Goal: Information Seeking & Learning: Learn about a topic

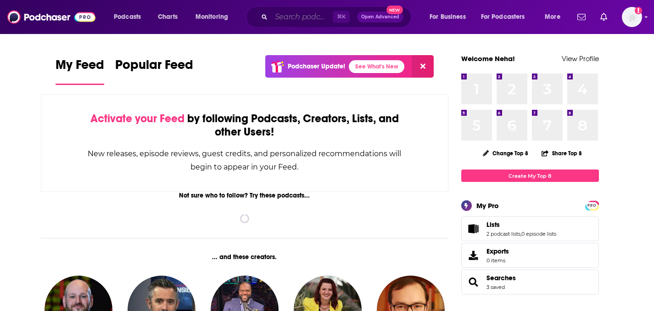
click at [303, 15] on input "Search podcasts, credits, & more..." at bounding box center [302, 17] width 62 height 15
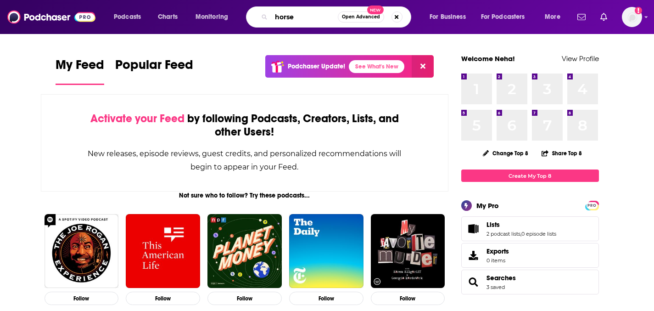
type input "horse"
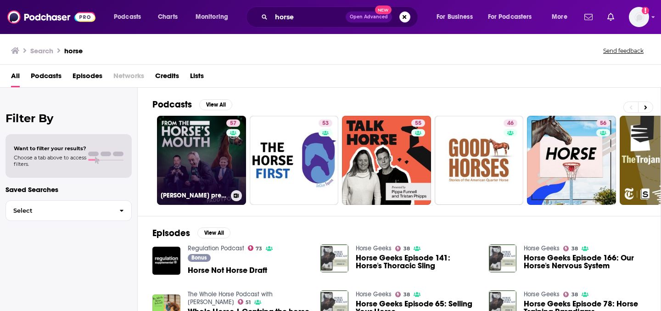
click at [207, 158] on link "57 [PERSON_NAME] presents From The Horse's Mouth" at bounding box center [201, 160] width 89 height 89
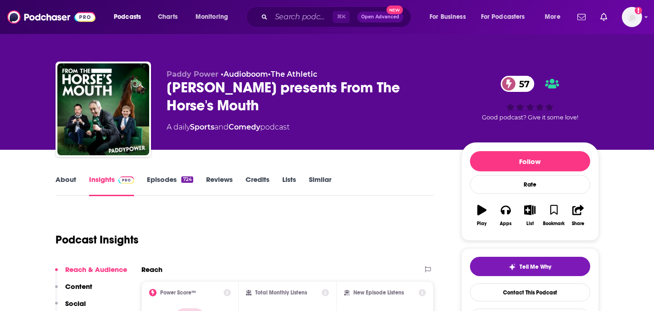
click at [66, 184] on link "About" at bounding box center [66, 185] width 21 height 21
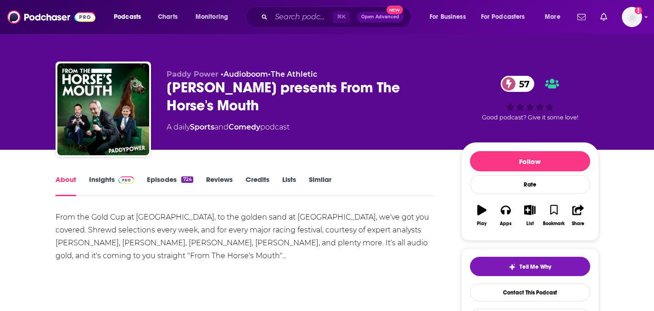
click at [161, 181] on link "Episodes 724" at bounding box center [170, 185] width 46 height 21
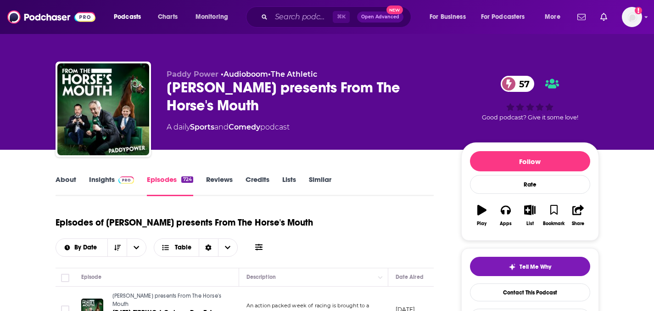
click at [107, 177] on link "Insights" at bounding box center [111, 185] width 45 height 21
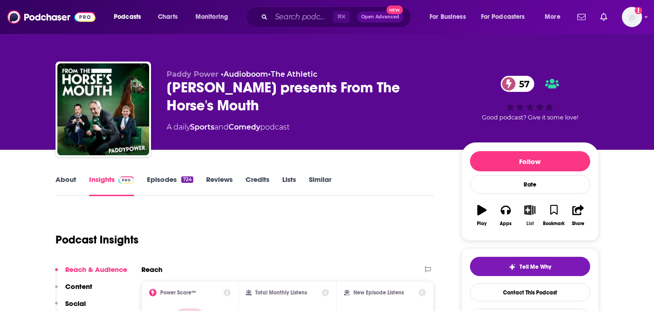
click at [530, 207] on icon "button" at bounding box center [529, 210] width 11 height 10
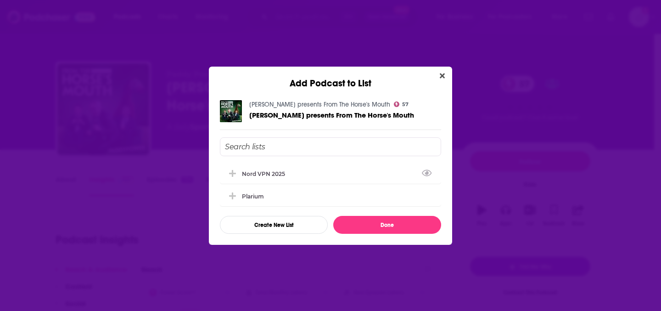
click at [253, 144] on input "Add Podcast To List" at bounding box center [330, 146] width 221 height 19
click at [297, 221] on button "Create New List" at bounding box center [274, 225] width 108 height 18
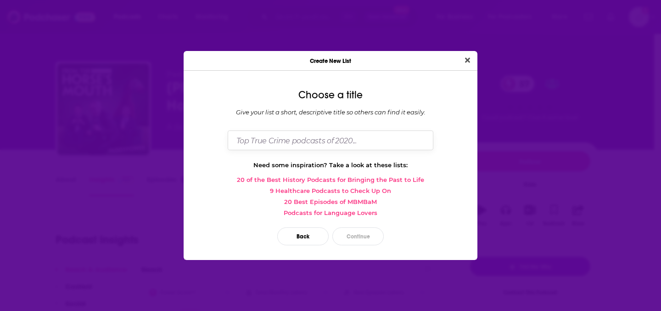
click at [339, 139] on input "Dialog" at bounding box center [331, 140] width 206 height 20
type input "Horses"
click at [461, 55] on button "Close" at bounding box center [467, 60] width 12 height 11
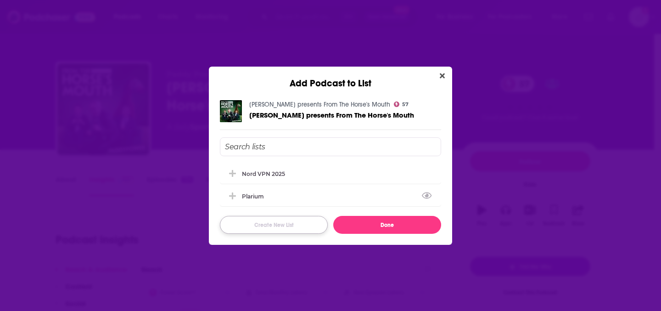
click at [276, 219] on button "Create New List" at bounding box center [274, 225] width 108 height 18
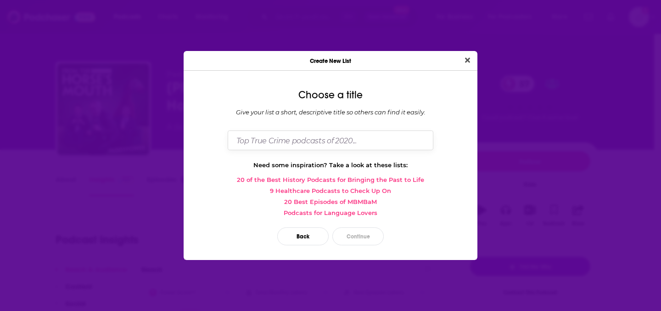
click at [294, 136] on input "Dialog" at bounding box center [331, 140] width 206 height 20
type input "Horses"
click at [365, 231] on button "Continue" at bounding box center [357, 236] width 51 height 18
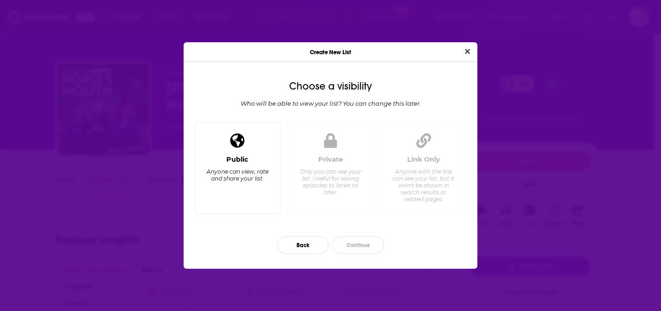
click at [227, 169] on div "Anyone can view, rate and share your list." at bounding box center [237, 175] width 63 height 14
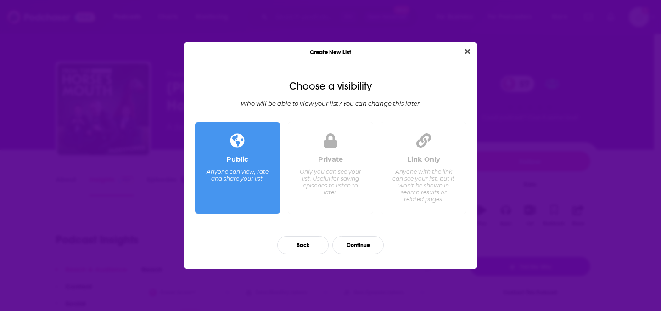
click at [342, 175] on div "Only you can see your list. Useful for saving episodes to listen to later." at bounding box center [330, 182] width 63 height 28
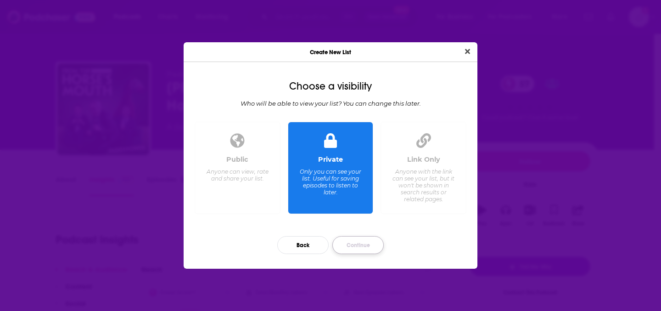
click at [353, 244] on button "Continue" at bounding box center [357, 245] width 51 height 18
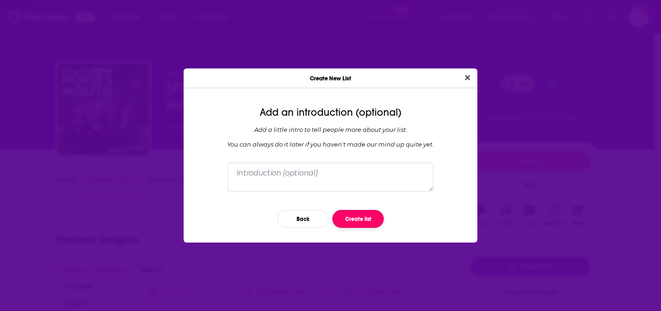
click at [358, 217] on button "Create list" at bounding box center [357, 219] width 51 height 18
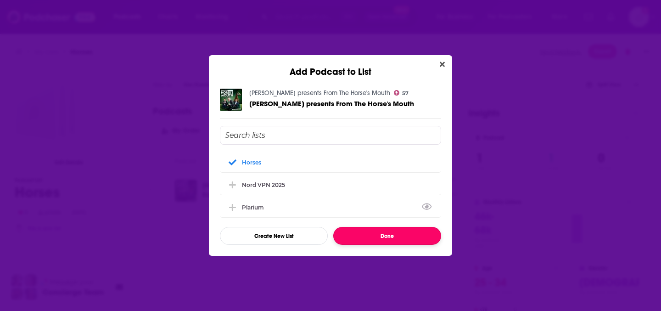
click at [385, 235] on button "Done" at bounding box center [387, 236] width 108 height 18
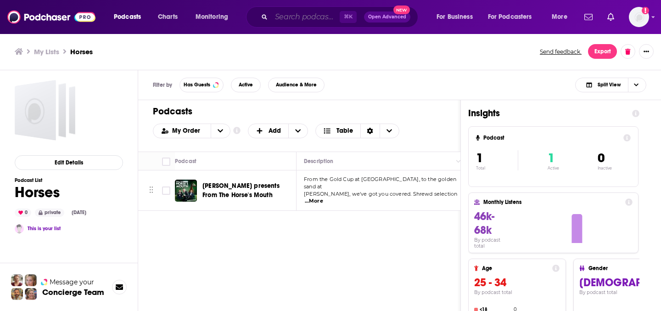
click at [323, 16] on input "Search podcasts, credits, & more..." at bounding box center [305, 17] width 68 height 15
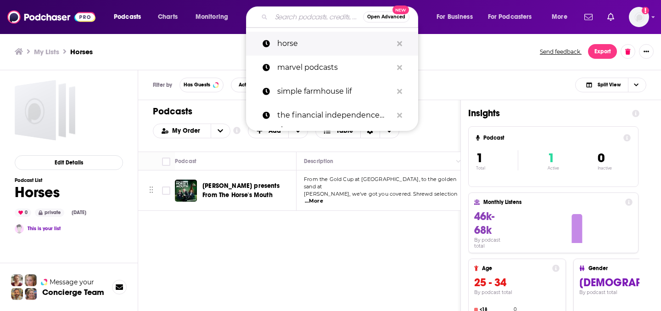
click at [349, 50] on p "horse" at bounding box center [334, 44] width 115 height 24
type input "horse"
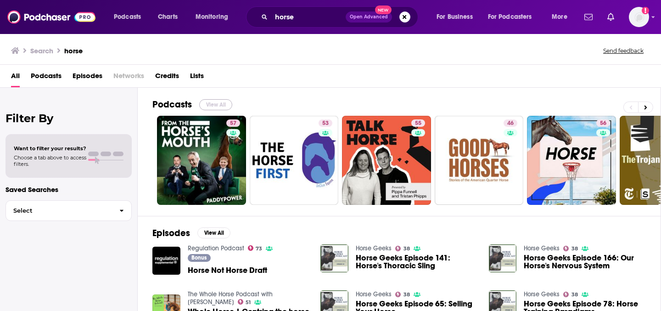
click at [213, 103] on button "View All" at bounding box center [215, 104] width 33 height 11
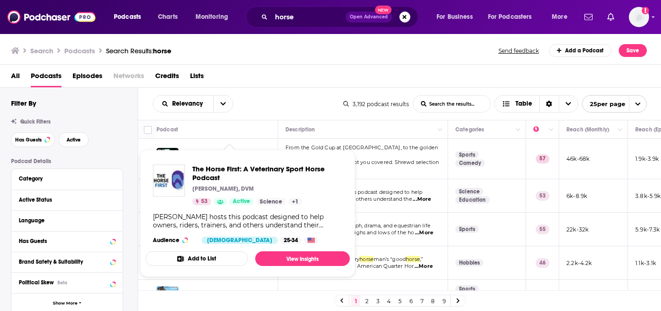
click at [249, 185] on div "[PERSON_NAME], DVM" at bounding box center [267, 188] width 150 height 7
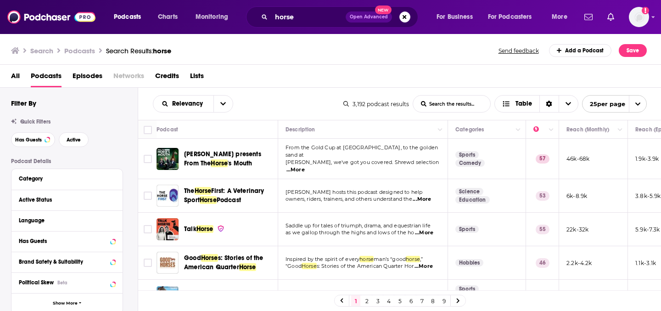
click at [382, 189] on span "[PERSON_NAME] hosts this podcast designed to help" at bounding box center [353, 192] width 137 height 6
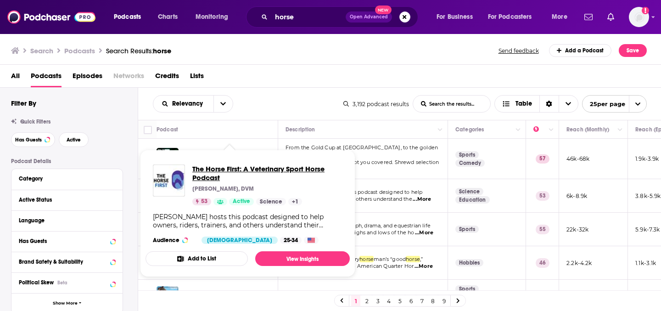
click at [273, 168] on span "The Horse First: A Veterinary Sport Horse Podcast" at bounding box center [267, 172] width 150 height 17
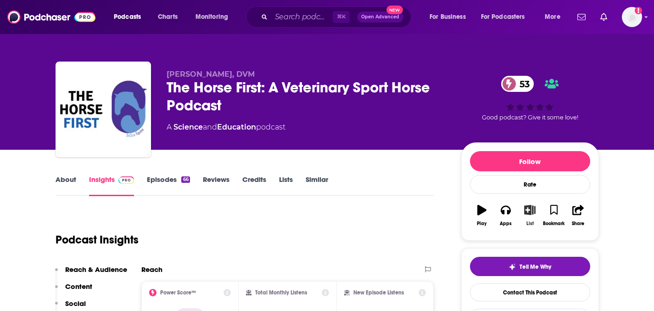
click at [529, 210] on icon "button" at bounding box center [529, 210] width 11 height 10
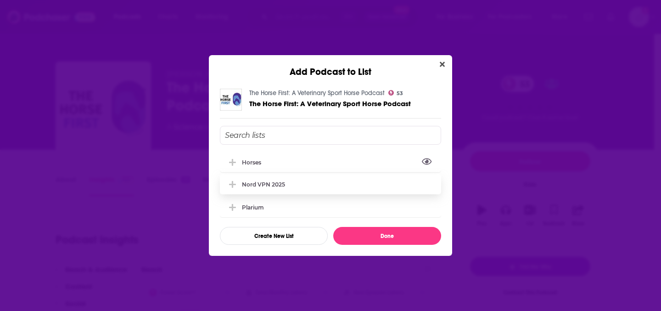
drag, startPoint x: 263, startPoint y: 164, endPoint x: 268, endPoint y: 169, distance: 7.8
click at [263, 164] on div "Horses" at bounding box center [254, 162] width 25 height 7
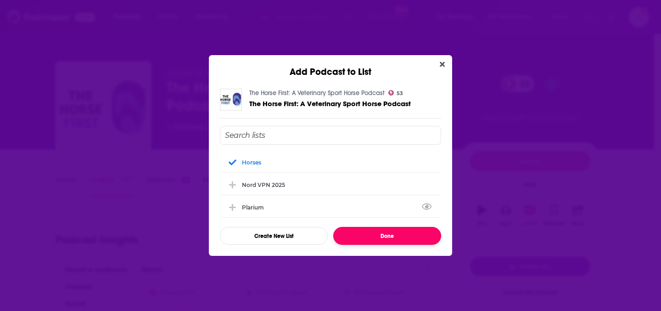
click at [386, 237] on button "Done" at bounding box center [387, 236] width 108 height 18
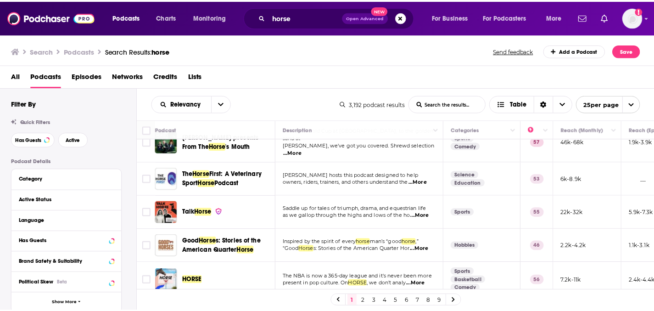
scroll to position [19, 0]
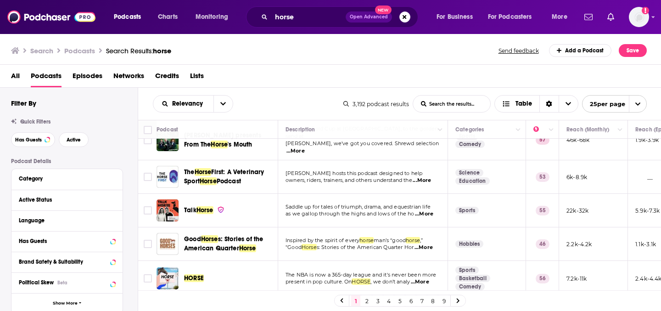
click at [201, 202] on div "Podcasts Charts Monitoring horse Open Advanced New For Business For Podcasters …" at bounding box center [330, 155] width 661 height 311
click at [388, 203] on span "Saddle up for tales of triumph, drama, and equestrian life" at bounding box center [357, 206] width 145 height 6
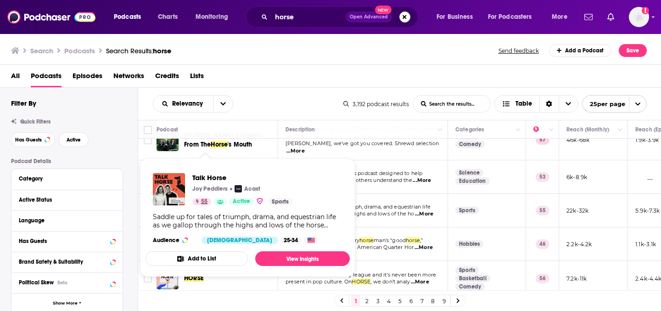
click at [208, 202] on link "55" at bounding box center [201, 201] width 19 height 7
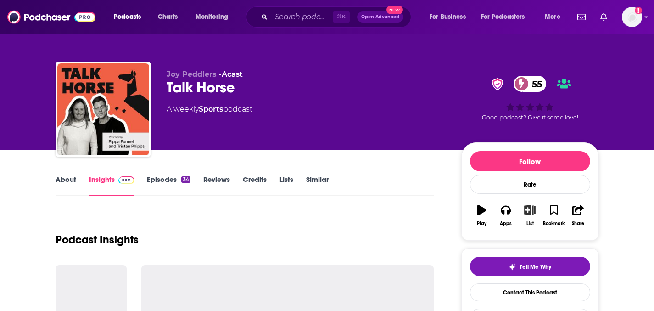
click at [527, 208] on icon "button" at bounding box center [529, 210] width 11 height 10
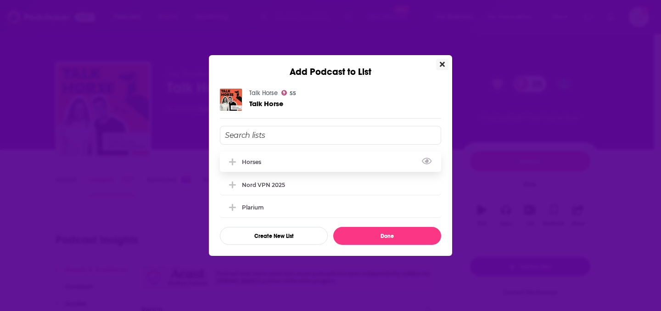
click at [253, 162] on div "Horses" at bounding box center [254, 161] width 25 height 7
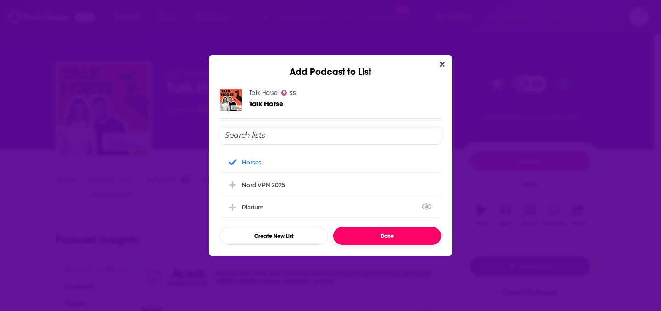
click at [396, 229] on button "Done" at bounding box center [387, 236] width 108 height 18
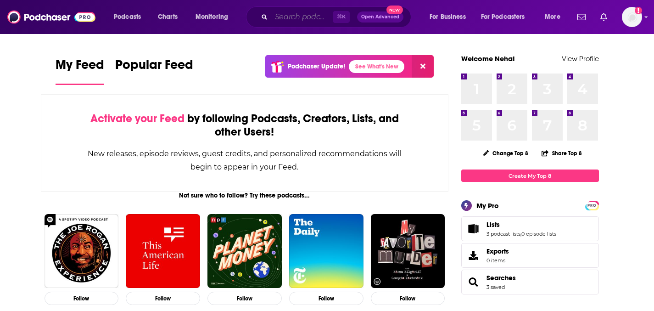
click at [300, 10] on input "Search podcasts, credits, & more..." at bounding box center [302, 17] width 62 height 15
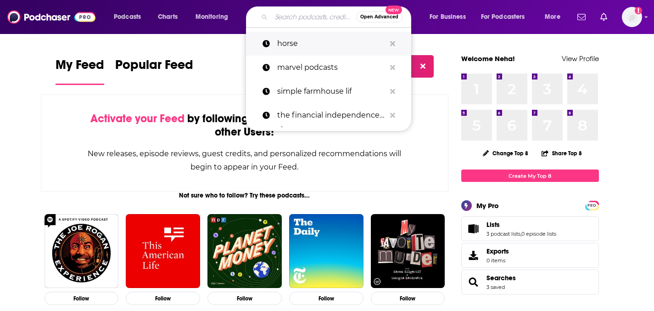
click at [299, 46] on p "horse" at bounding box center [331, 44] width 108 height 24
type input "horse"
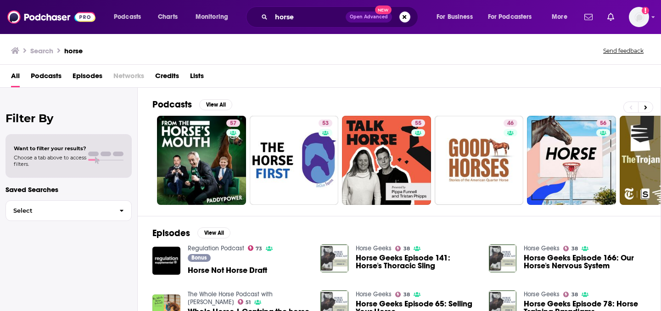
click at [50, 82] on span "Podcasts" at bounding box center [46, 77] width 31 height 19
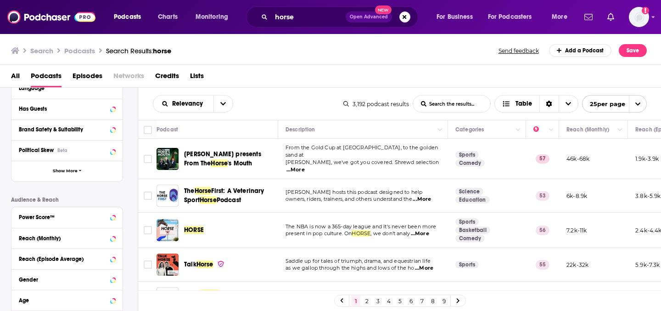
scroll to position [57, 0]
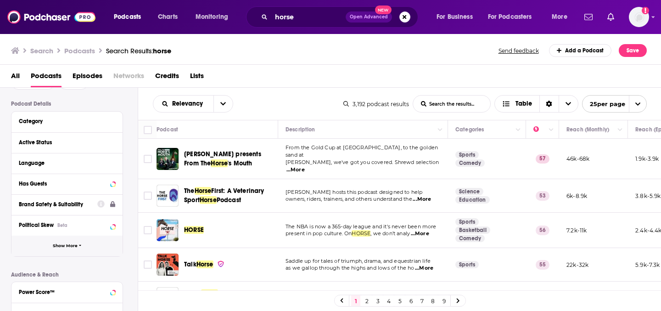
click at [64, 250] on button "Show More" at bounding box center [66, 245] width 111 height 21
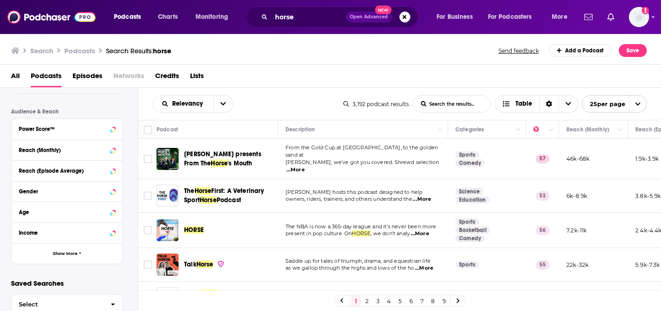
scroll to position [431, 0]
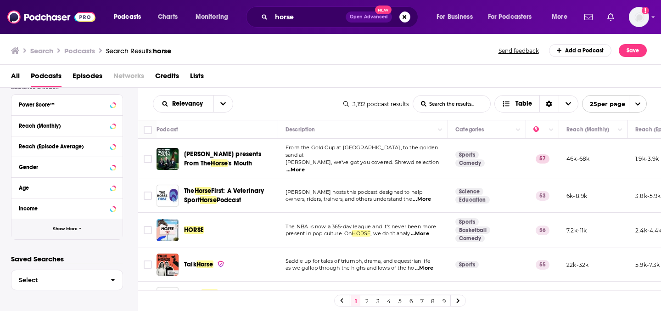
click at [67, 229] on span "Show More" at bounding box center [65, 228] width 25 height 5
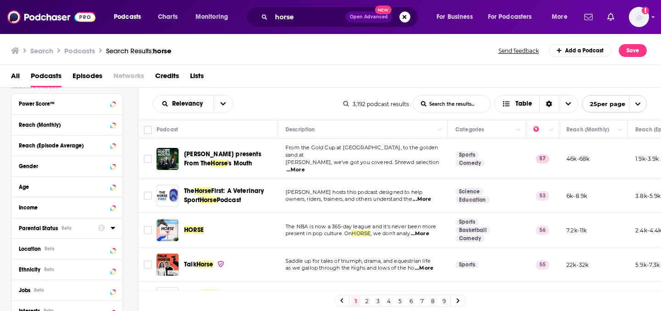
scroll to position [505, 0]
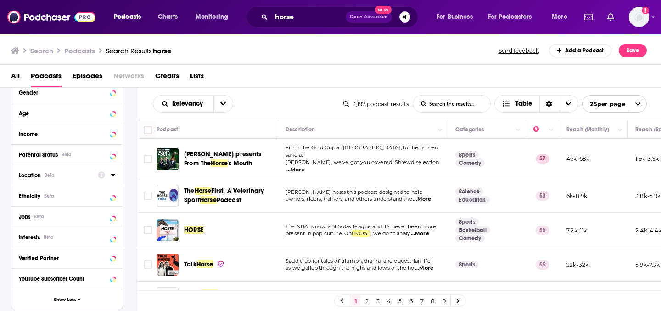
click at [111, 177] on icon at bounding box center [113, 174] width 5 height 7
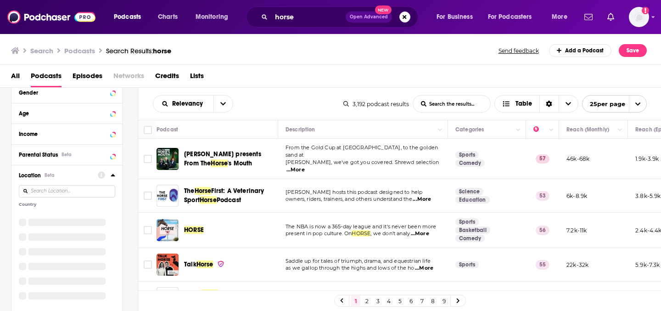
click at [78, 193] on input at bounding box center [67, 191] width 96 height 12
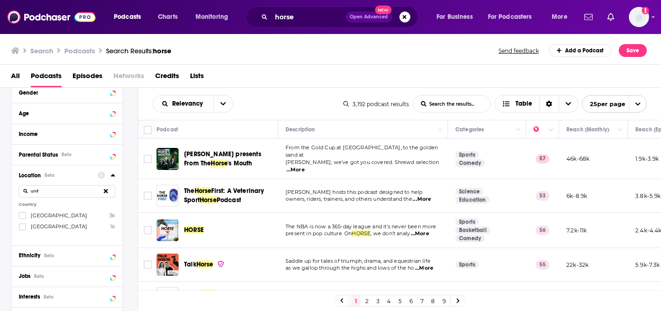
type input "unit"
click at [52, 217] on span "[GEOGRAPHIC_DATA]" at bounding box center [59, 215] width 56 height 6
click at [22, 218] on input "multiSelectOption-unitedstates-0" at bounding box center [22, 218] width 0 height 0
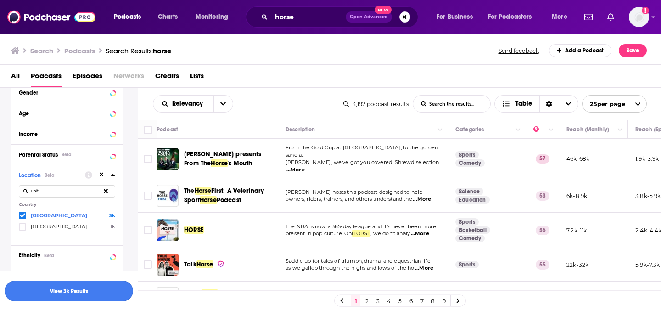
click at [91, 288] on button "View 3k Results" at bounding box center [69, 290] width 129 height 21
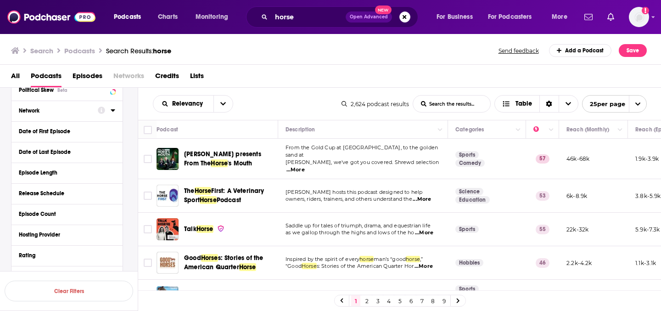
scroll to position [8, 0]
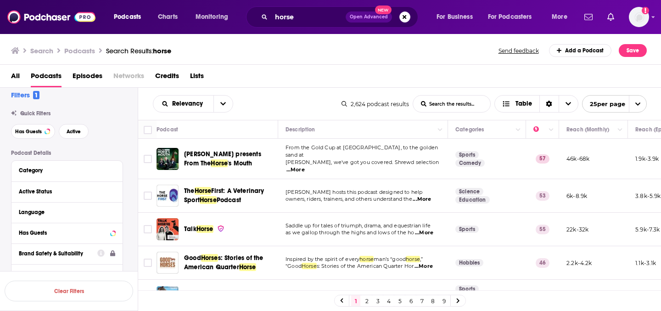
click at [324, 78] on div "All Podcasts Episodes Networks Credits Lists" at bounding box center [332, 77] width 643 height 19
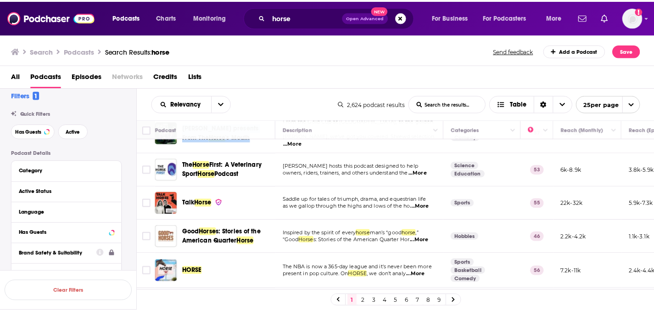
scroll to position [77, 0]
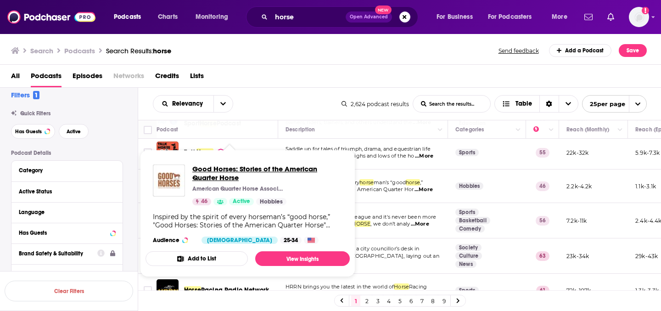
click at [244, 170] on span "Good Horses: Stories of the American Quarter Horse" at bounding box center [267, 172] width 150 height 17
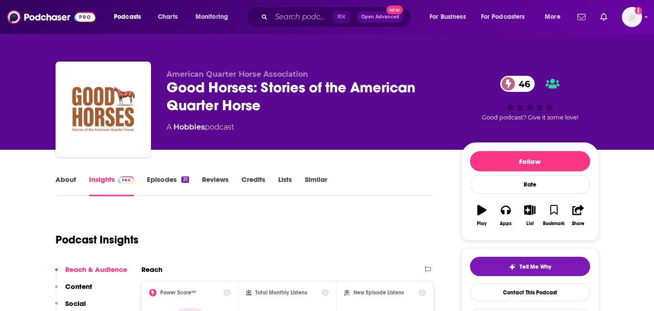
click at [67, 176] on link "About" at bounding box center [66, 185] width 21 height 21
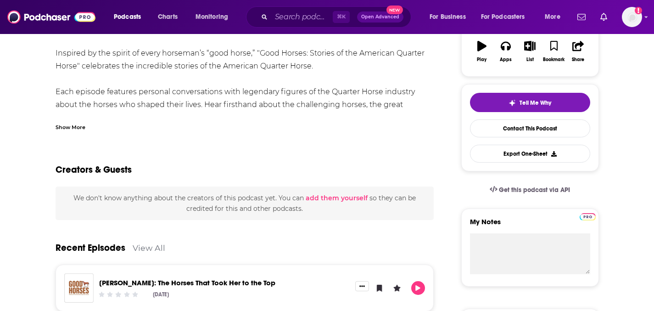
scroll to position [239, 0]
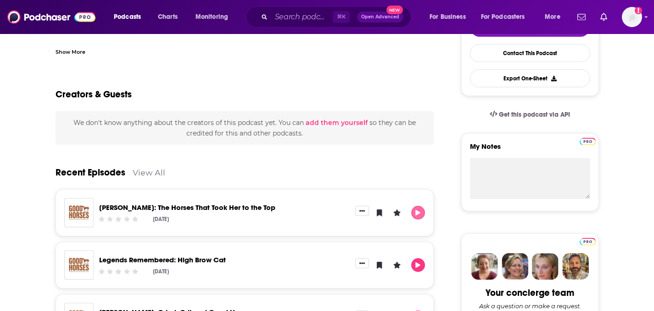
click at [420, 210] on icon "Play" at bounding box center [417, 213] width 7 height 6
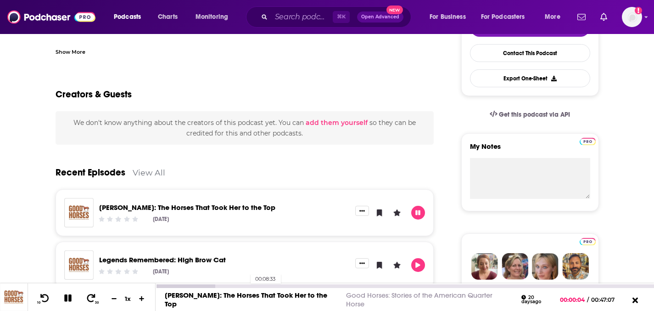
click at [246, 287] on div "00:08:33" at bounding box center [405, 286] width 498 height 4
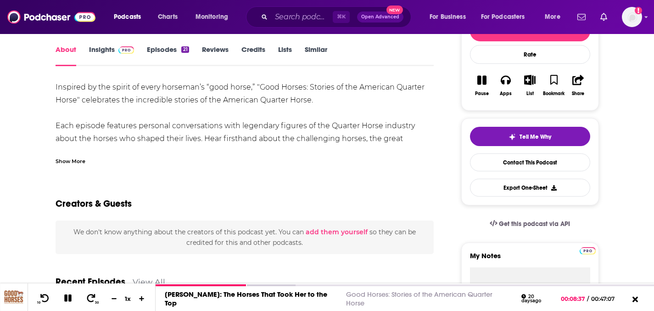
scroll to position [16, 0]
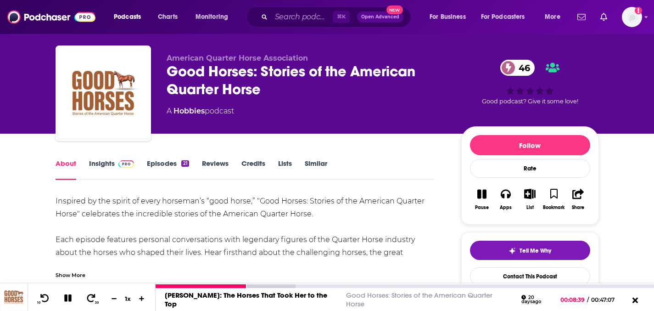
click at [68, 295] on icon at bounding box center [67, 297] width 7 height 7
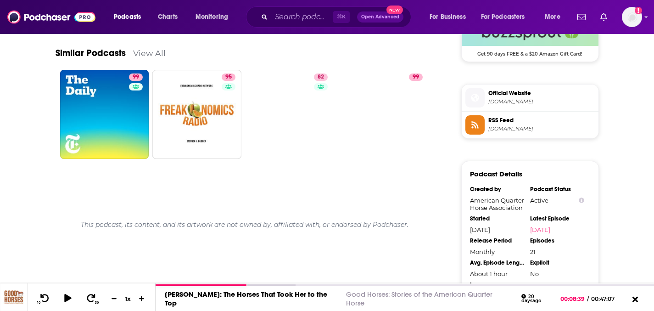
scroll to position [753, 0]
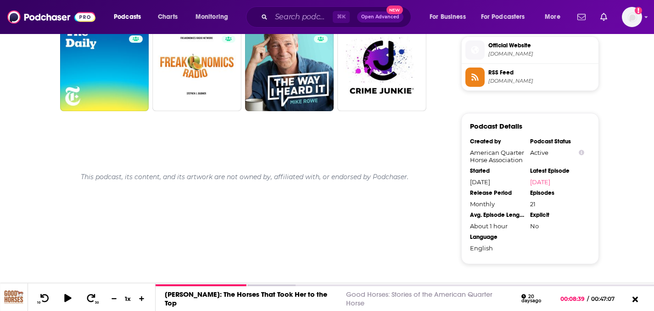
click at [508, 44] on span "Official Website" at bounding box center [541, 45] width 106 height 8
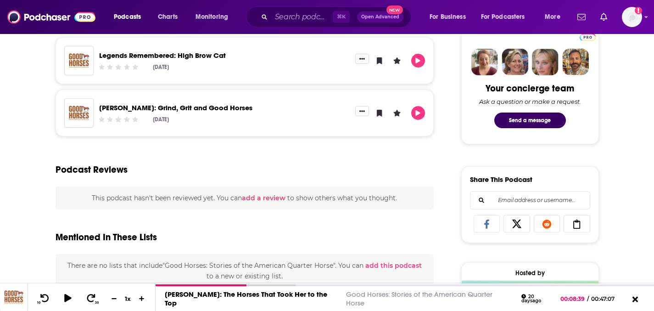
scroll to position [160, 0]
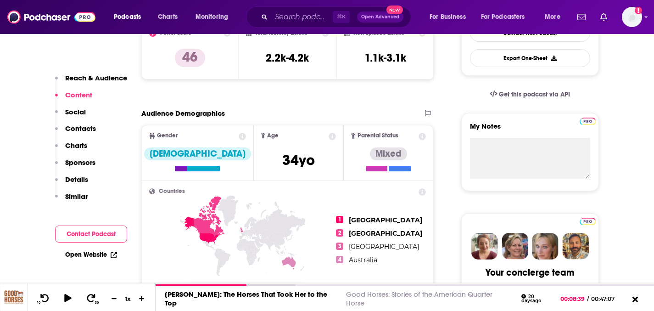
scroll to position [438, 0]
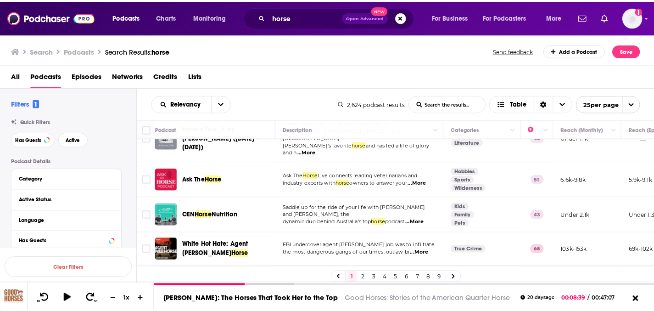
scroll to position [329, 0]
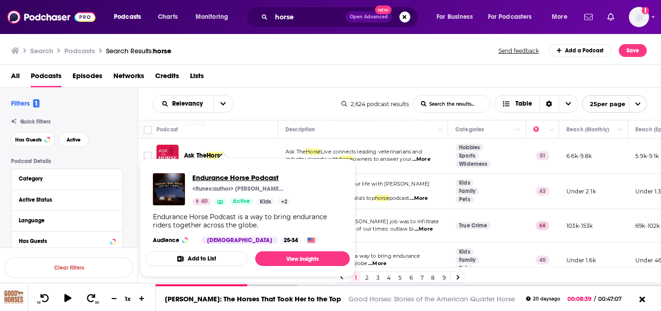
click at [270, 179] on span "Endurance Horse Podcast" at bounding box center [241, 177] width 99 height 9
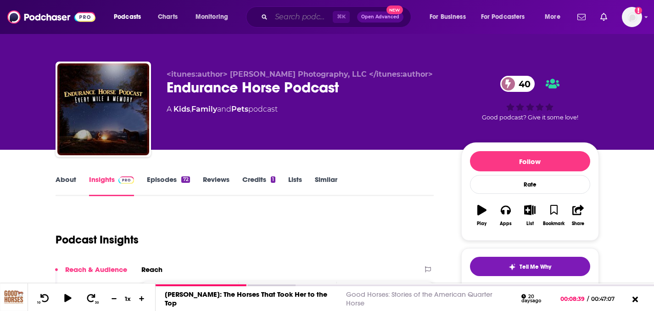
click at [302, 17] on input "Search podcasts, credits, & more..." at bounding box center [302, 17] width 62 height 15
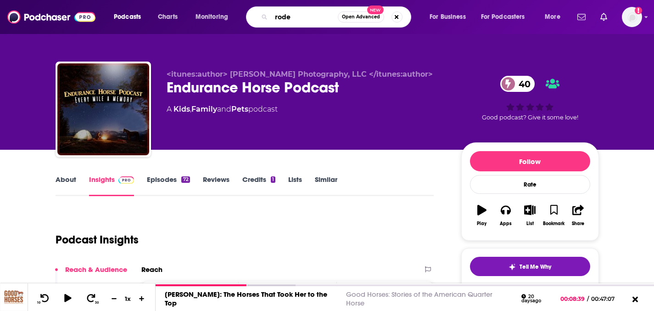
type input "rodeo"
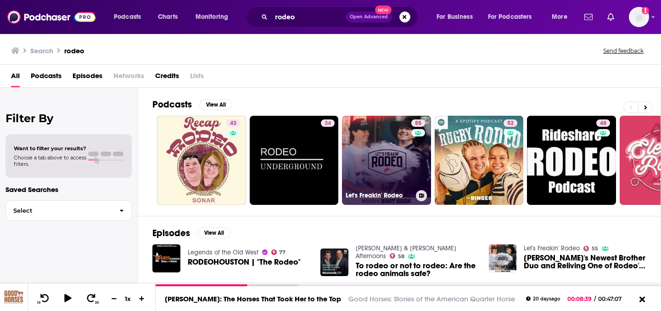
click at [376, 165] on link "55 Let's Freakin' Rodeo" at bounding box center [386, 160] width 89 height 89
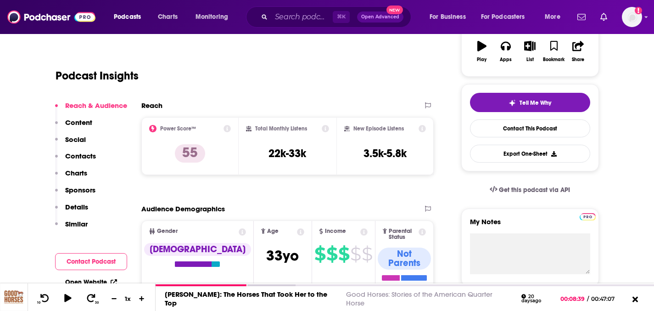
scroll to position [85, 0]
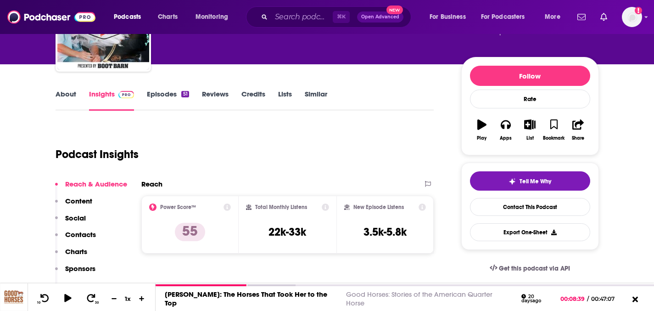
click at [65, 92] on link "About" at bounding box center [66, 100] width 21 height 21
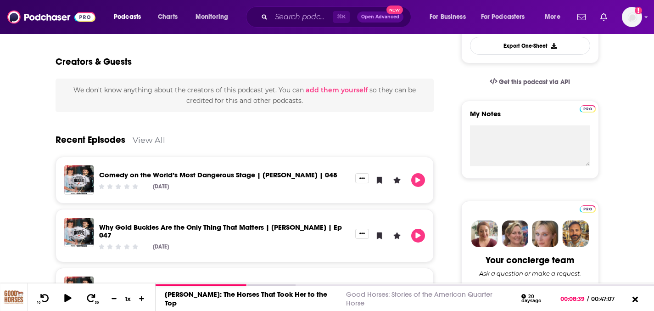
scroll to position [280, 0]
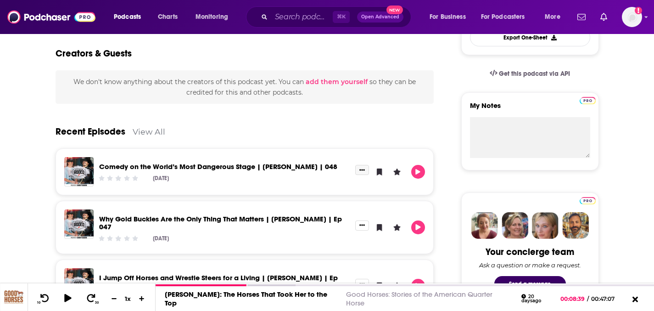
click at [366, 170] on button "Show More Button" at bounding box center [362, 170] width 14 height 10
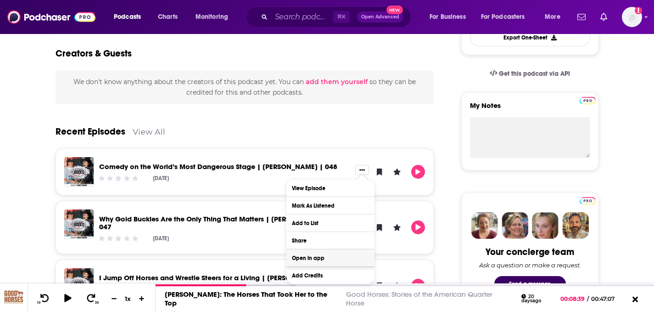
click at [337, 255] on button "Open in app" at bounding box center [330, 257] width 88 height 17
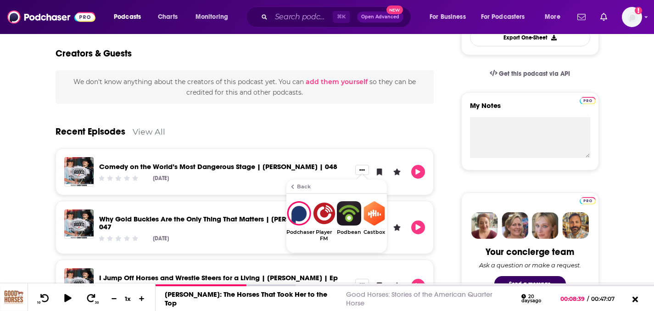
click at [317, 131] on div "Recent Episodes View All" at bounding box center [245, 126] width 379 height 45
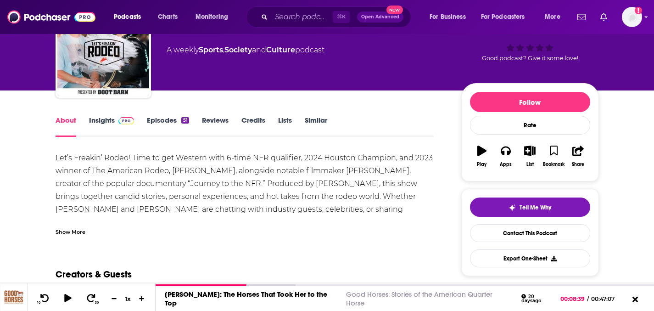
scroll to position [0, 0]
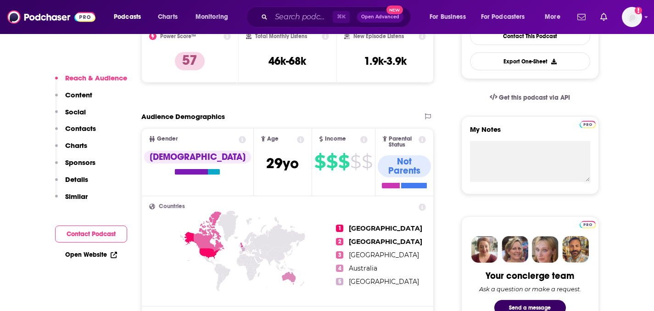
scroll to position [336, 0]
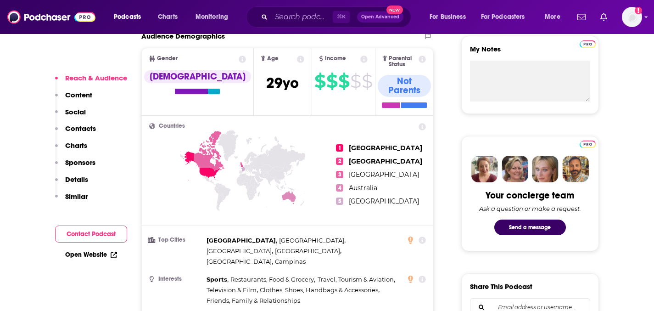
click at [104, 255] on link "Open Website" at bounding box center [91, 255] width 52 height 8
click at [96, 235] on button "Contact Podcast" at bounding box center [91, 233] width 72 height 17
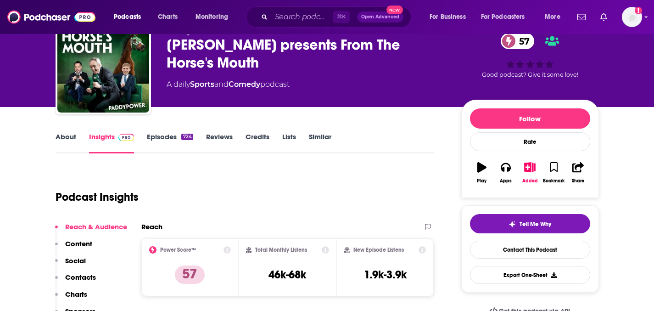
scroll to position [0, 0]
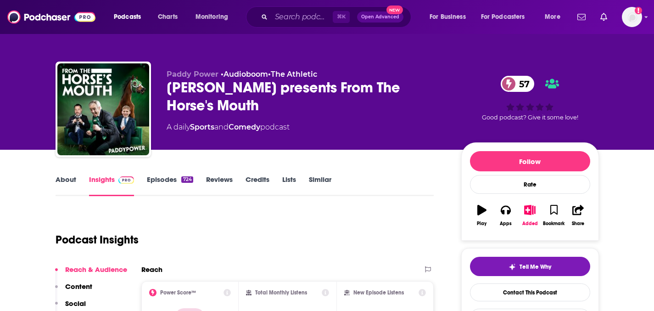
click at [69, 184] on link "About" at bounding box center [66, 185] width 21 height 21
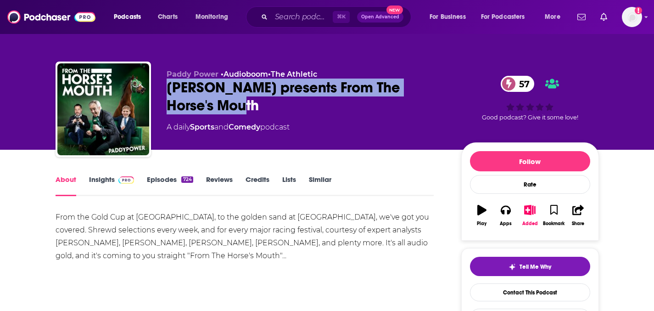
drag, startPoint x: 229, startPoint y: 103, endPoint x: 167, endPoint y: 90, distance: 64.4
click at [167, 90] on div "Paddy Power presents From The Horse's Mouth 57" at bounding box center [307, 96] width 280 height 36
copy h1 "[PERSON_NAME] presents From The Horse's Mouth"
